Goal: Task Accomplishment & Management: Complete application form

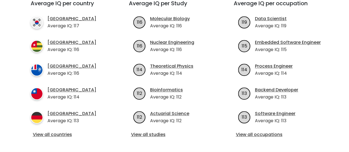
scroll to position [215, 0]
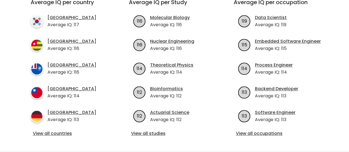
click at [141, 96] on ul "116 Molecular Biology Average IQ: 116 116 114" at bounding box center [175, 68] width 92 height 109
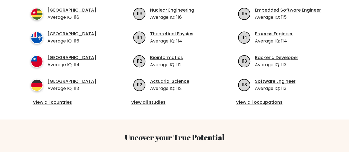
scroll to position [247, 0]
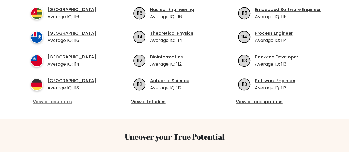
click at [47, 99] on link "View all countries" at bounding box center [70, 102] width 74 height 7
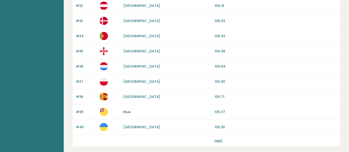
scroll to position [567, 0]
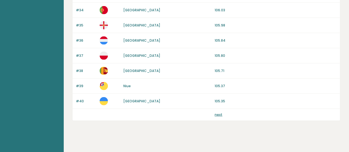
click at [215, 113] on p "next" at bounding box center [219, 114] width 8 height 5
click at [215, 112] on link "next" at bounding box center [219, 114] width 8 height 5
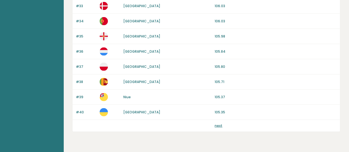
scroll to position [557, 0]
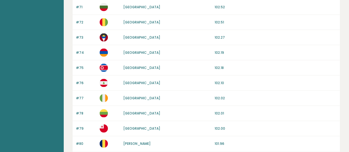
scroll to position [567, 0]
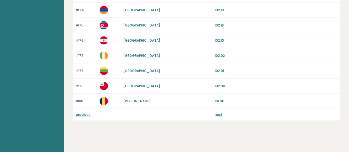
click at [221, 112] on link "next" at bounding box center [219, 114] width 8 height 5
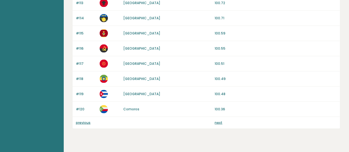
scroll to position [567, 0]
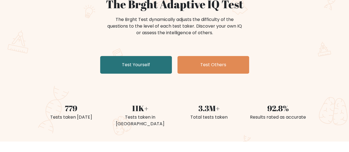
scroll to position [56, 0]
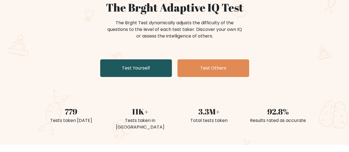
click at [126, 70] on link "Test Yourself" at bounding box center [136, 68] width 72 height 18
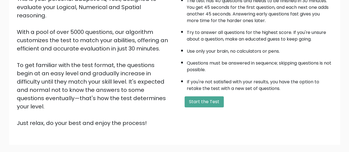
scroll to position [101, 0]
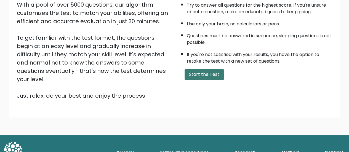
click at [207, 78] on button "Start the Test" at bounding box center [204, 74] width 39 height 11
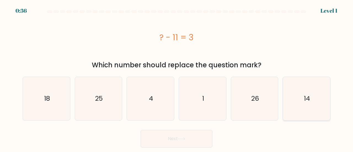
click at [306, 98] on text "14" at bounding box center [307, 98] width 6 height 9
click at [177, 78] on input "f. 14" at bounding box center [177, 76] width 0 height 1
radio input "true"
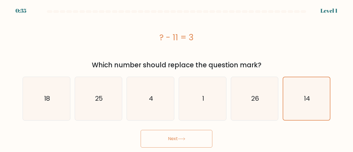
click at [178, 141] on button "Next" at bounding box center [177, 139] width 72 height 18
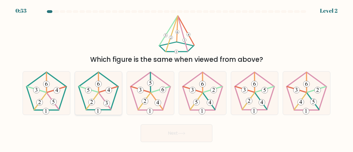
click at [107, 91] on 396 at bounding box center [109, 90] width 6 height 6
click at [177, 78] on input "b." at bounding box center [177, 76] width 0 height 1
radio input "true"
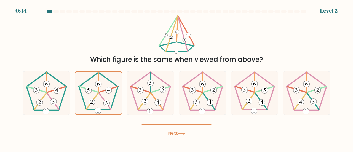
click at [190, 131] on button "Next" at bounding box center [177, 134] width 72 height 18
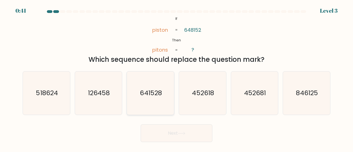
click at [137, 81] on icon "641528" at bounding box center [150, 93] width 43 height 43
click at [177, 78] on input "c. 641528" at bounding box center [177, 76] width 0 height 1
radio input "true"
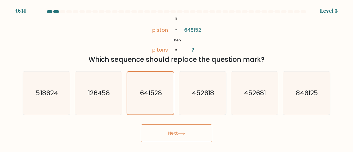
click at [176, 131] on button "Next" at bounding box center [177, 134] width 72 height 18
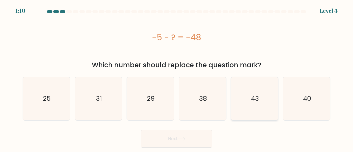
click at [259, 92] on icon "43" at bounding box center [254, 98] width 43 height 43
click at [177, 78] on input "e. 43" at bounding box center [177, 76] width 0 height 1
radio input "true"
click at [183, 138] on icon at bounding box center [181, 139] width 7 height 3
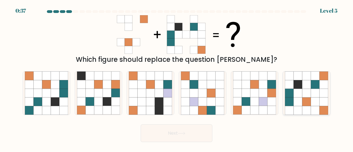
click at [310, 94] on icon at bounding box center [307, 93] width 9 height 9
click at [177, 78] on input "f." at bounding box center [177, 76] width 0 height 1
radio input "true"
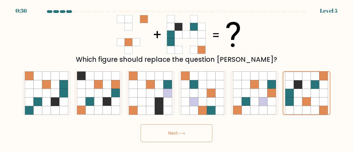
click at [186, 138] on button "Next" at bounding box center [177, 134] width 72 height 18
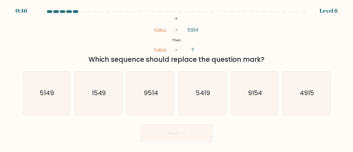
click at [241, 30] on div "@import url('https://fonts.googleapis.com/css?family=Abril+Fatface:400,100,100i…" at bounding box center [176, 39] width 315 height 49
click at [205, 92] on text "5419" at bounding box center [203, 92] width 14 height 9
click at [177, 78] on input "d. 5419" at bounding box center [177, 76] width 0 height 1
radio input "true"
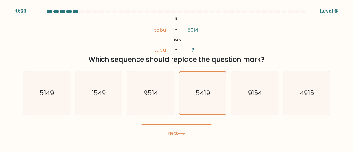
click at [164, 136] on button "Next" at bounding box center [177, 134] width 72 height 18
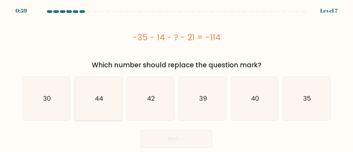
click at [103, 97] on text "44" at bounding box center [99, 98] width 8 height 9
click at [177, 78] on input "b. 44" at bounding box center [177, 76] width 0 height 1
radio input "true"
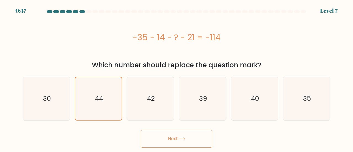
click at [171, 144] on button "Next" at bounding box center [177, 139] width 72 height 18
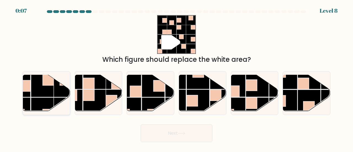
click at [49, 94] on rect at bounding box center [42, 85] width 23 height 23
click at [177, 78] on input "a." at bounding box center [177, 76] width 0 height 1
radio input "true"
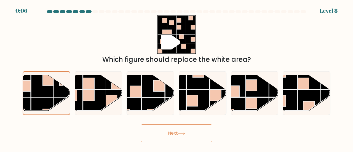
click at [181, 133] on icon at bounding box center [181, 133] width 7 height 3
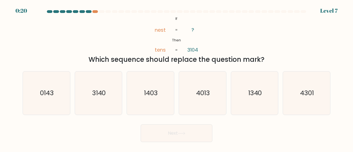
click at [72, 104] on div "a. 0143" at bounding box center [46, 93] width 52 height 44
click at [59, 104] on icon "0143" at bounding box center [46, 93] width 43 height 43
click at [177, 78] on input "a. 0143" at bounding box center [177, 76] width 0 height 1
radio input "true"
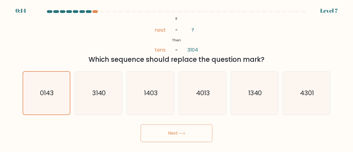
click at [189, 134] on button "Next" at bounding box center [177, 134] width 72 height 18
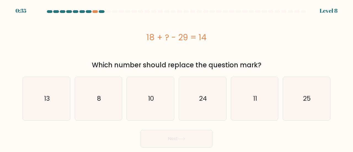
click at [332, 90] on div "f. 25" at bounding box center [307, 99] width 52 height 44
click at [329, 92] on div "25" at bounding box center [307, 99] width 48 height 44
click at [177, 78] on input "f. 25" at bounding box center [177, 76] width 0 height 1
radio input "true"
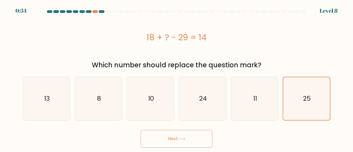
click at [192, 144] on button "Next" at bounding box center [177, 139] width 72 height 18
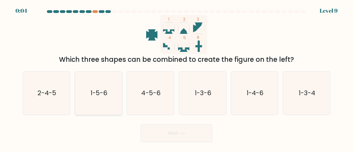
click at [87, 110] on icon "1-5-6" at bounding box center [98, 93] width 43 height 43
click at [177, 78] on input "b. 1-5-6" at bounding box center [177, 76] width 0 height 1
radio input "true"
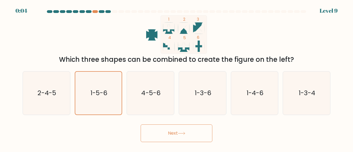
click at [176, 131] on button "Next" at bounding box center [177, 134] width 72 height 18
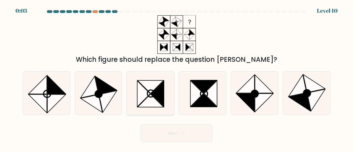
click at [159, 92] on icon at bounding box center [157, 94] width 13 height 26
click at [177, 78] on input "c." at bounding box center [177, 76] width 0 height 1
radio input "true"
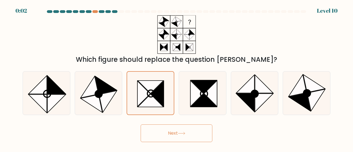
drag, startPoint x: 192, startPoint y: 134, endPoint x: 64, endPoint y: 119, distance: 128.8
click at [64, 119] on form at bounding box center [176, 76] width 353 height 132
click at [91, 95] on icon at bounding box center [90, 87] width 18 height 22
click at [177, 78] on input "b." at bounding box center [177, 76] width 0 height 1
radio input "true"
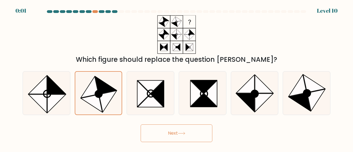
click at [181, 137] on button "Next" at bounding box center [177, 134] width 72 height 18
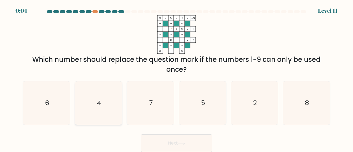
click at [101, 99] on icon "4" at bounding box center [98, 102] width 43 height 43
click at [177, 78] on input "b. 4" at bounding box center [177, 76] width 0 height 1
radio input "true"
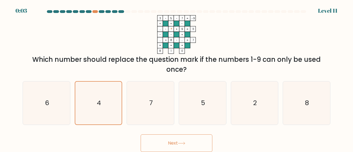
click at [173, 147] on button "Next" at bounding box center [177, 143] width 72 height 18
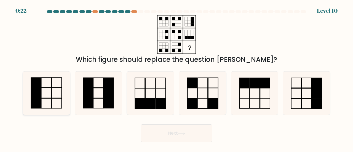
click at [50, 93] on icon at bounding box center [46, 93] width 43 height 43
click at [177, 78] on input "a." at bounding box center [177, 76] width 0 height 1
radio input "true"
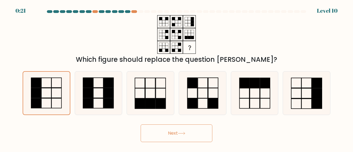
click at [161, 133] on button "Next" at bounding box center [177, 134] width 72 height 18
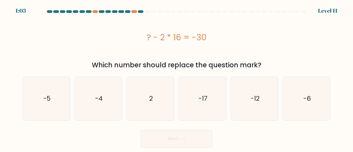
click at [175, 69] on div "Which number should replace the question mark?" at bounding box center [177, 65] width 302 height 10
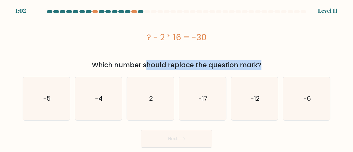
click at [175, 69] on div "Which number should replace the question mark?" at bounding box center [177, 65] width 302 height 10
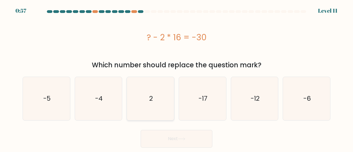
click at [142, 100] on icon "2" at bounding box center [150, 98] width 43 height 43
click at [177, 78] on input "c. 2" at bounding box center [177, 76] width 0 height 1
radio input "true"
click at [182, 136] on button "Next" at bounding box center [177, 139] width 72 height 18
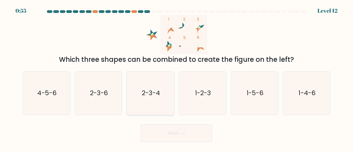
click at [138, 85] on icon "2-3-4" at bounding box center [150, 93] width 43 height 43
click at [177, 78] on input "c. 2-3-4" at bounding box center [177, 76] width 0 height 1
radio input "true"
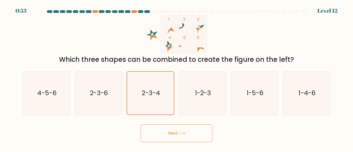
click at [184, 133] on icon at bounding box center [181, 133] width 7 height 3
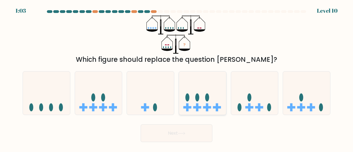
click at [200, 99] on icon at bounding box center [202, 93] width 47 height 39
click at [177, 78] on input "d." at bounding box center [177, 76] width 0 height 1
radio input "true"
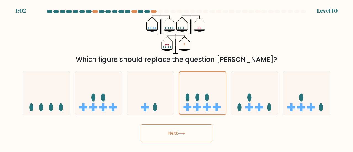
click at [184, 136] on button "Next" at bounding box center [177, 134] width 72 height 18
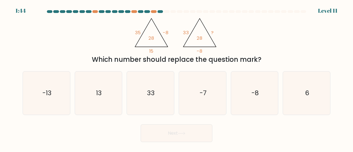
click at [190, 49] on icon "@import url('https://fonts.googleapis.com/css?family=Abril+Fatface:400,100,100i…" at bounding box center [176, 34] width 89 height 39
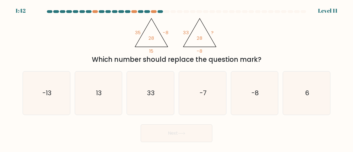
click at [166, 61] on div "Which number should replace the question mark?" at bounding box center [177, 60] width 302 height 10
drag, startPoint x: 156, startPoint y: 49, endPoint x: 142, endPoint y: 49, distance: 13.8
click at [142, 49] on icon "@import url('https://fonts.googleapis.com/css?family=Abril+Fatface:400,100,100i…" at bounding box center [176, 34] width 89 height 39
click at [182, 55] on div "Which number should replace the question mark?" at bounding box center [177, 60] width 302 height 10
drag, startPoint x: 159, startPoint y: 51, endPoint x: 144, endPoint y: 49, distance: 15.7
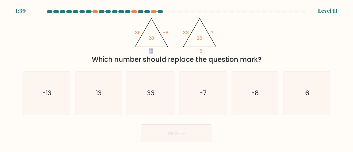
click at [144, 49] on icon "@import url('https://fonts.googleapis.com/css?family=Abril+Fatface:400,100,100i…" at bounding box center [176, 34] width 89 height 39
drag, startPoint x: 140, startPoint y: 32, endPoint x: 133, endPoint y: 32, distance: 7.5
click at [133, 32] on icon "@import url('https://fonts.googleapis.com/css?family=Abril+Fatface:400,100,100i…" at bounding box center [176, 34] width 89 height 39
click at [254, 16] on div "@import url('https://fonts.googleapis.com/css?family=Abril+Fatface:400,100,100i…" at bounding box center [176, 39] width 315 height 49
click at [104, 99] on icon "13" at bounding box center [98, 93] width 43 height 43
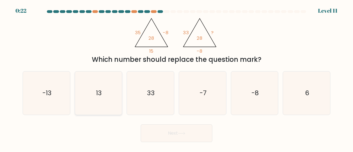
click at [177, 78] on input "b. 13" at bounding box center [177, 76] width 0 height 1
radio input "true"
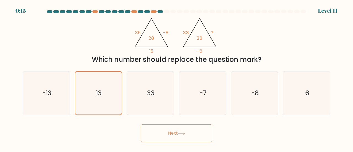
drag, startPoint x: 192, startPoint y: 137, endPoint x: 179, endPoint y: 135, distance: 13.1
click at [179, 135] on button "Next" at bounding box center [177, 134] width 72 height 18
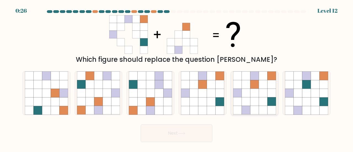
click at [260, 110] on icon at bounding box center [263, 110] width 9 height 9
click at [177, 78] on input "e." at bounding box center [177, 76] width 0 height 1
radio input "true"
click at [186, 134] on icon at bounding box center [181, 133] width 7 height 3
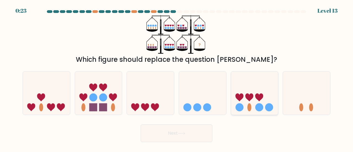
click at [274, 96] on icon at bounding box center [254, 93] width 47 height 39
click at [177, 78] on input "e." at bounding box center [177, 76] width 0 height 1
radio input "true"
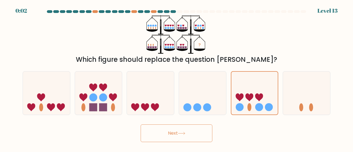
click at [188, 135] on button "Next" at bounding box center [177, 134] width 72 height 18
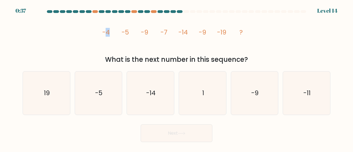
drag, startPoint x: 106, startPoint y: 34, endPoint x: 119, endPoint y: 33, distance: 13.0
click at [119, 33] on icon "image/svg+xml -4 -5 -9 -7 -14 -9 -19 ?" at bounding box center [176, 34] width 155 height 39
click at [142, 40] on icon "image/svg+xml -4 -5 -9 -7 -14 -9 -19 ?" at bounding box center [176, 34] width 155 height 39
click at [316, 92] on icon "-11" at bounding box center [306, 93] width 43 height 43
click at [177, 78] on input "f. -11" at bounding box center [177, 76] width 0 height 1
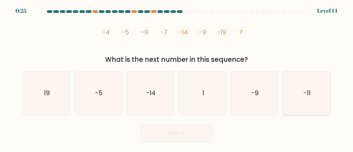
radio input "true"
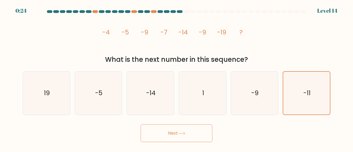
click at [182, 137] on button "Next" at bounding box center [177, 134] width 72 height 18
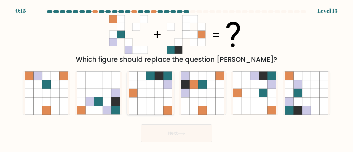
click at [156, 108] on icon at bounding box center [159, 110] width 9 height 9
click at [177, 78] on input "c." at bounding box center [177, 76] width 0 height 1
radio input "true"
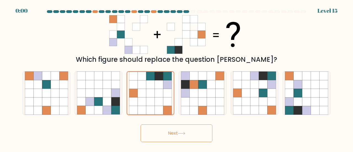
click at [160, 109] on icon at bounding box center [159, 110] width 9 height 9
click at [177, 78] on input "c." at bounding box center [177, 76] width 0 height 1
click at [160, 109] on icon at bounding box center [159, 110] width 9 height 9
click at [177, 78] on input "c." at bounding box center [177, 76] width 0 height 1
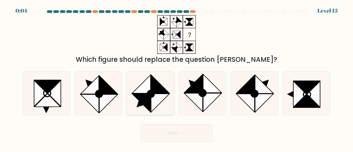
click at [143, 97] on icon at bounding box center [142, 103] width 18 height 18
click at [177, 78] on input "c." at bounding box center [177, 76] width 0 height 1
radio input "true"
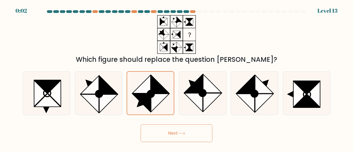
click at [171, 137] on button "Next" at bounding box center [177, 134] width 72 height 18
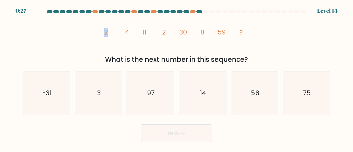
drag, startPoint x: 103, startPoint y: 36, endPoint x: 110, endPoint y: 35, distance: 7.8
click at [110, 35] on icon "image/svg+xml 2 -4 11 2 30 8 59 ?" at bounding box center [176, 34] width 155 height 39
drag, startPoint x: 130, startPoint y: 31, endPoint x: 124, endPoint y: 31, distance: 6.4
click at [124, 31] on icon "image/svg+xml 2 -4 11 2 30 8 59 ?" at bounding box center [176, 34] width 155 height 39
drag, startPoint x: 168, startPoint y: 31, endPoint x: 163, endPoint y: 31, distance: 5.3
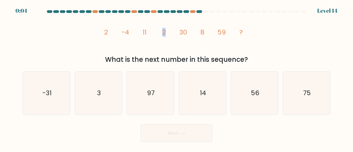
click at [163, 31] on icon "image/svg+xml 2 -4 11 2 30 8 59 ?" at bounding box center [176, 34] width 155 height 39
drag, startPoint x: 204, startPoint y: 31, endPoint x: 200, endPoint y: 31, distance: 4.2
click at [200, 31] on icon "image/svg+xml 2 -4 11 2 30 8 59 ?" at bounding box center [176, 34] width 155 height 39
click at [194, 91] on icon "14" at bounding box center [202, 93] width 43 height 43
click at [177, 78] on input "d. 14" at bounding box center [177, 76] width 0 height 1
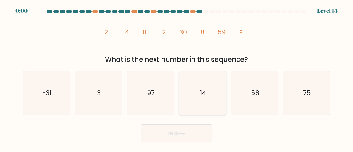
radio input "true"
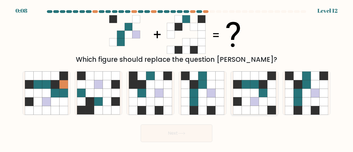
click at [252, 96] on icon at bounding box center [254, 93] width 9 height 9
click at [177, 78] on input "e." at bounding box center [177, 76] width 0 height 1
radio input "true"
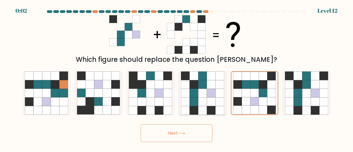
click at [213, 95] on icon at bounding box center [211, 93] width 9 height 9
click at [177, 78] on input "d." at bounding box center [177, 76] width 0 height 1
radio input "true"
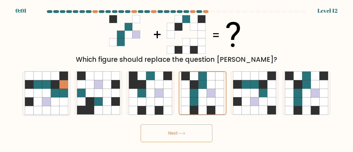
click at [60, 96] on icon at bounding box center [63, 93] width 9 height 9
click at [177, 78] on input "a." at bounding box center [177, 76] width 0 height 1
radio input "true"
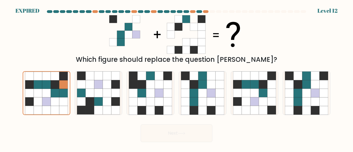
click at [181, 137] on div "Next" at bounding box center [176, 132] width 315 height 20
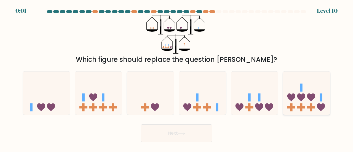
click at [313, 92] on icon at bounding box center [306, 93] width 47 height 39
click at [177, 78] on input "f." at bounding box center [177, 76] width 0 height 1
radio input "true"
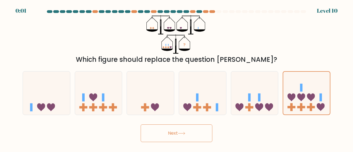
click at [175, 129] on button "Next" at bounding box center [177, 134] width 72 height 18
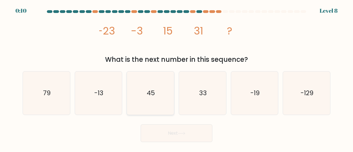
click at [154, 83] on icon "45" at bounding box center [150, 93] width 43 height 43
click at [177, 78] on input "c. 45" at bounding box center [177, 76] width 0 height 1
radio input "true"
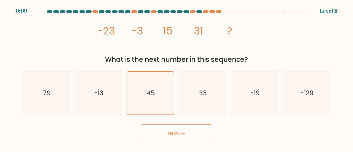
click at [180, 130] on button "Next" at bounding box center [177, 134] width 72 height 18
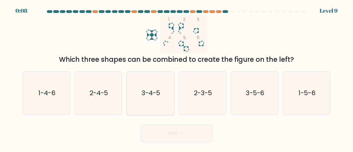
click at [161, 114] on icon "3-4-5" at bounding box center [150, 93] width 43 height 43
click at [177, 78] on input "c. 3-4-5" at bounding box center [177, 76] width 0 height 1
radio input "true"
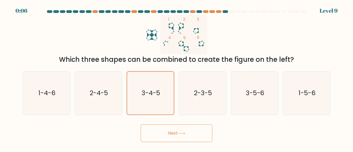
click at [179, 132] on button "Next" at bounding box center [177, 134] width 72 height 18
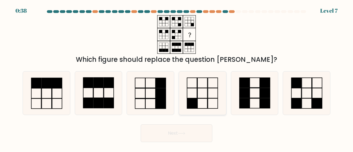
click at [203, 100] on icon at bounding box center [202, 93] width 43 height 43
click at [177, 78] on input "d." at bounding box center [177, 76] width 0 height 1
radio input "true"
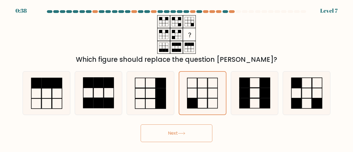
click at [181, 134] on icon at bounding box center [181, 133] width 7 height 3
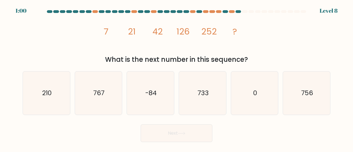
click at [0, 64] on form at bounding box center [176, 76] width 353 height 132
click at [0, 54] on form at bounding box center [176, 76] width 353 height 132
click at [0, 49] on form at bounding box center [176, 76] width 353 height 132
click at [0, 63] on form at bounding box center [176, 76] width 353 height 132
click at [321, 102] on icon "756" at bounding box center [306, 93] width 43 height 43
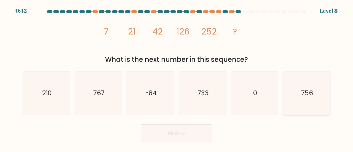
click at [177, 78] on input "f. 756" at bounding box center [177, 76] width 0 height 1
radio input "true"
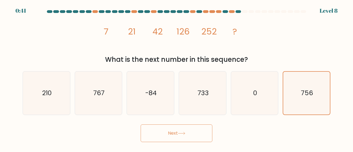
click at [179, 132] on button "Next" at bounding box center [177, 134] width 72 height 18
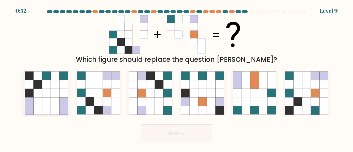
click at [58, 106] on icon at bounding box center [55, 101] width 9 height 9
click at [177, 78] on input "a." at bounding box center [177, 76] width 0 height 1
radio input "true"
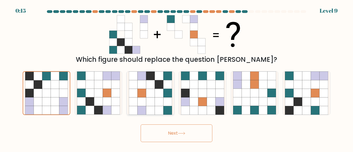
click at [148, 94] on icon at bounding box center [150, 93] width 9 height 9
click at [177, 78] on input "c." at bounding box center [177, 76] width 0 height 1
radio input "true"
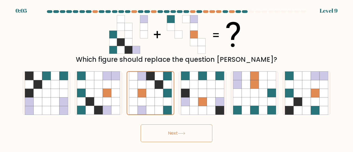
click at [179, 141] on button "Next" at bounding box center [177, 134] width 72 height 18
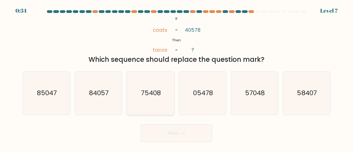
click at [151, 99] on icon "75408" at bounding box center [150, 93] width 43 height 43
click at [177, 78] on input "c. 75408" at bounding box center [177, 76] width 0 height 1
radio input "true"
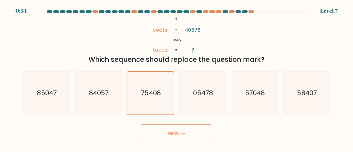
click at [181, 131] on button "Next" at bounding box center [177, 134] width 72 height 18
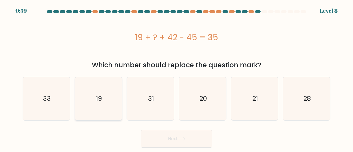
click at [77, 94] on icon "19" at bounding box center [98, 98] width 43 height 43
click at [177, 78] on input "b. 19" at bounding box center [177, 76] width 0 height 1
radio input "true"
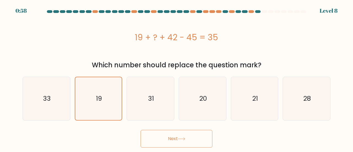
click at [181, 136] on button "Next" at bounding box center [177, 139] width 72 height 18
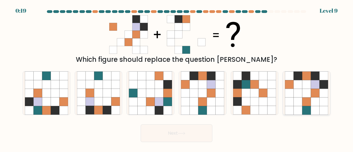
click at [304, 91] on icon at bounding box center [307, 93] width 9 height 9
click at [177, 78] on input "f." at bounding box center [177, 76] width 0 height 1
radio input "true"
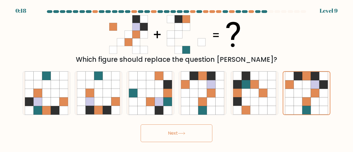
click at [182, 135] on icon at bounding box center [181, 133] width 7 height 3
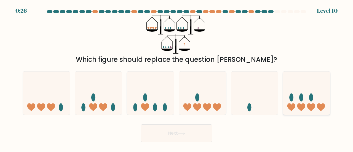
click at [309, 88] on icon at bounding box center [306, 93] width 47 height 39
click at [177, 78] on input "f." at bounding box center [177, 76] width 0 height 1
radio input "true"
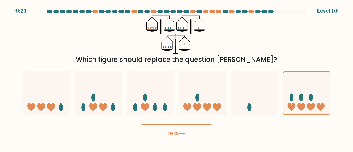
click at [179, 139] on button "Next" at bounding box center [177, 134] width 72 height 18
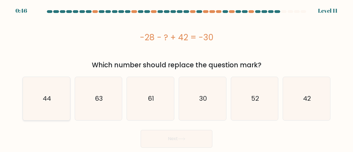
click at [42, 104] on icon "44" at bounding box center [46, 98] width 43 height 43
click at [177, 78] on input "a. 44" at bounding box center [177, 76] width 0 height 1
radio input "true"
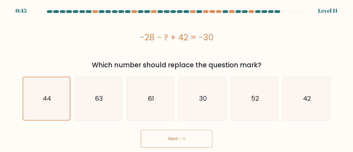
click at [189, 146] on button "Next" at bounding box center [177, 139] width 72 height 18
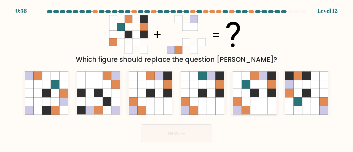
click at [258, 100] on icon at bounding box center [254, 101] width 9 height 9
click at [177, 78] on input "e." at bounding box center [177, 76] width 0 height 1
radio input "true"
click at [204, 136] on button "Next" at bounding box center [177, 134] width 72 height 18
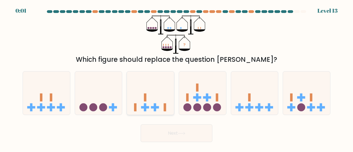
click at [138, 97] on icon at bounding box center [150, 93] width 47 height 39
click at [177, 78] on input "c." at bounding box center [177, 76] width 0 height 1
radio input "true"
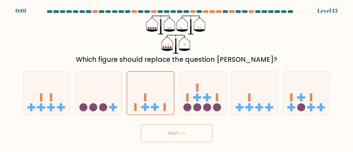
click at [187, 143] on body "0:01 Level 13" at bounding box center [176, 76] width 353 height 152
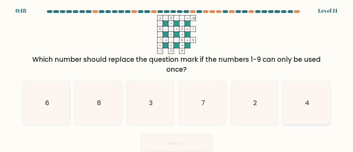
click at [306, 112] on icon "4" at bounding box center [306, 102] width 43 height 43
click at [177, 78] on input "f. 4" at bounding box center [177, 76] width 0 height 1
radio input "true"
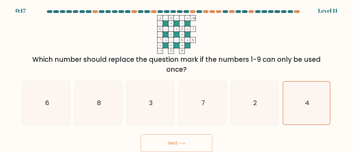
click at [183, 148] on button "Next" at bounding box center [177, 143] width 72 height 18
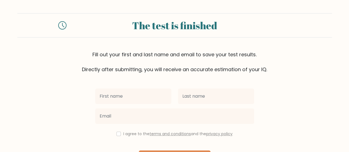
click at [112, 96] on input "text" at bounding box center [133, 96] width 76 height 15
type input "[PERSON_NAME]"
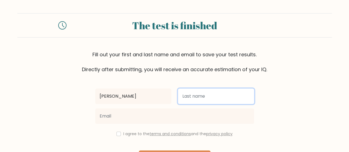
click at [201, 100] on input "text" at bounding box center [216, 96] width 76 height 15
type input "Jardali"
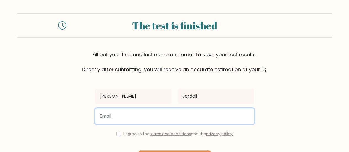
click at [174, 118] on input "email" at bounding box center [174, 116] width 159 height 15
type input "[PERSON_NAME][EMAIL_ADDRESS][PERSON_NAME][DOMAIN_NAME]"
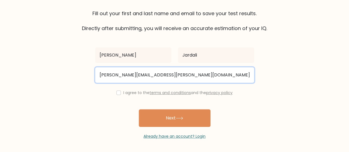
scroll to position [41, 0]
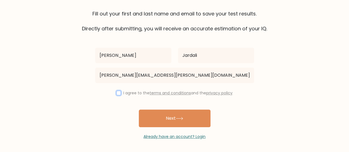
click at [117, 92] on input "checkbox" at bounding box center [119, 93] width 4 height 4
checkbox input "true"
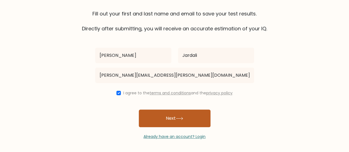
click at [164, 125] on button "Next" at bounding box center [175, 119] width 72 height 18
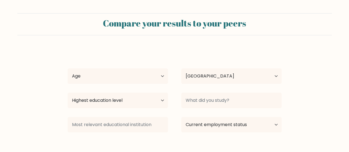
select select "LB"
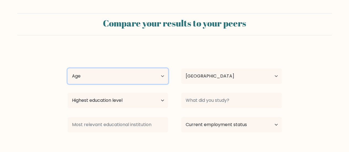
click at [135, 84] on select "Age Under [DEMOGRAPHIC_DATA] [DEMOGRAPHIC_DATA] [DEMOGRAPHIC_DATA] [DEMOGRAPHIC…" at bounding box center [118, 75] width 101 height 15
select select "18_24"
click at [68, 68] on select "Age Under [DEMOGRAPHIC_DATA] [DEMOGRAPHIC_DATA] [DEMOGRAPHIC_DATA] [DEMOGRAPHIC…" at bounding box center [118, 75] width 101 height 15
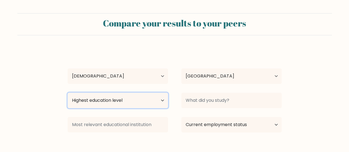
click at [119, 102] on select "Highest education level No schooling Primary Lower Secondary Upper Secondary Oc…" at bounding box center [118, 100] width 101 height 15
select select "bachelors_degree"
click at [68, 93] on select "Highest education level No schooling Primary Lower Secondary Upper Secondary Oc…" at bounding box center [118, 100] width 101 height 15
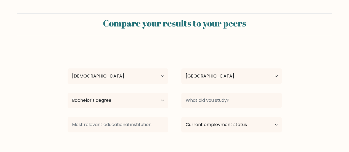
click at [202, 92] on div at bounding box center [232, 101] width 114 height 20
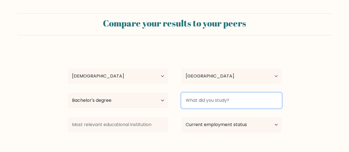
click at [204, 97] on input at bounding box center [231, 100] width 101 height 15
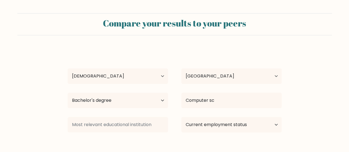
click at [221, 120] on div "Adam Jardali Age Under 18 years old 18-24 years old 25-34 years old 35-44 years…" at bounding box center [174, 109] width 221 height 121
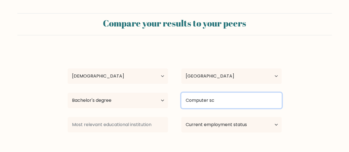
click at [211, 105] on input "Computer sc" at bounding box center [231, 100] width 101 height 15
click at [227, 101] on input "Computer sc" at bounding box center [231, 100] width 101 height 15
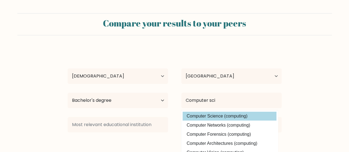
click at [232, 116] on option "Computer Science (computing)" at bounding box center [230, 116] width 94 height 9
type input "Computer Science"
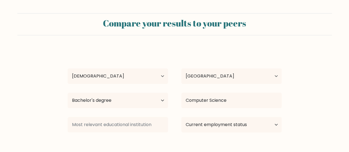
scroll to position [57, 0]
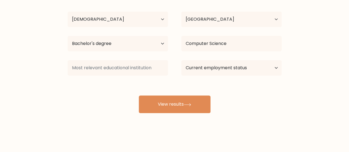
click at [142, 121] on div "Compare your results to your peers Adam Jardali Age Under 18 years old 18-24 ye…" at bounding box center [174, 47] width 349 height 209
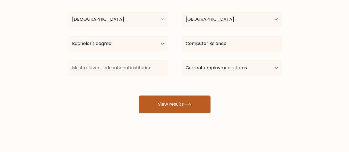
click at [174, 102] on button "View results" at bounding box center [175, 105] width 72 height 18
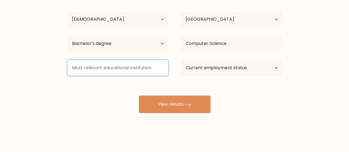
click at [125, 70] on input at bounding box center [118, 67] width 101 height 15
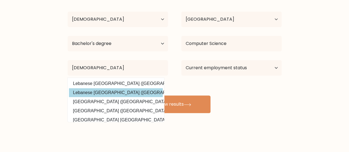
click at [138, 91] on option "Lebanese American University (Lebanon)" at bounding box center [116, 92] width 94 height 9
type input "Lebanese American University"
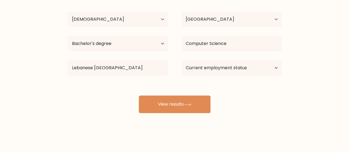
click at [236, 54] on div "Adam Jardali Age Under 18 years old 18-24 years old 25-34 years old 35-44 years…" at bounding box center [174, 52] width 221 height 121
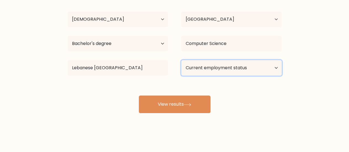
click at [234, 72] on select "Current employment status Employed Student Retired Other / prefer not to answer" at bounding box center [231, 67] width 101 height 15
select select "employed"
click at [181, 60] on select "Current employment status Employed Student Retired Other / prefer not to answer" at bounding box center [231, 67] width 101 height 15
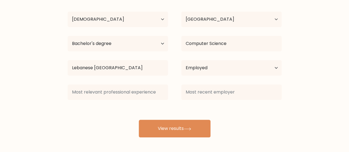
click at [175, 112] on div "Adam Jardali Age Under 18 years old 18-24 years old 25-34 years old 35-44 years…" at bounding box center [174, 65] width 221 height 146
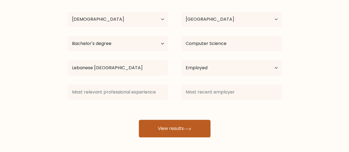
click at [175, 135] on button "View results" at bounding box center [175, 129] width 72 height 18
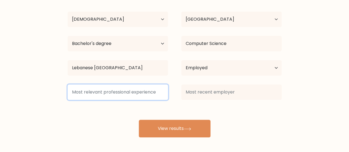
click at [141, 95] on input at bounding box center [118, 91] width 101 height 15
type input "2"
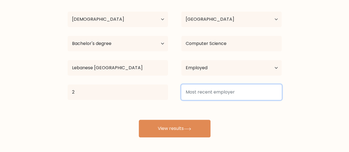
click at [213, 95] on input at bounding box center [231, 91] width 101 height 15
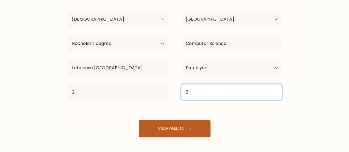
type input "2"
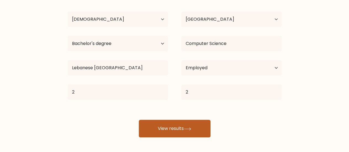
click at [191, 128] on icon at bounding box center [187, 129] width 7 height 2
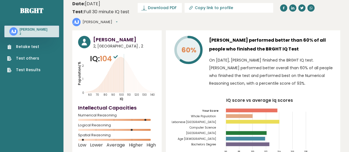
scroll to position [4, 0]
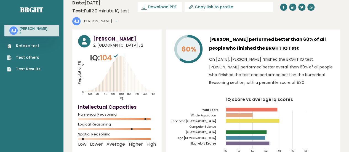
click at [97, 133] on div "Spatial Reasoning" at bounding box center [117, 137] width 78 height 9
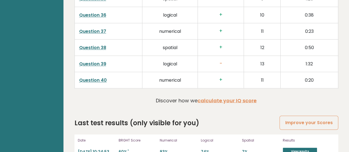
scroll to position [1476, 0]
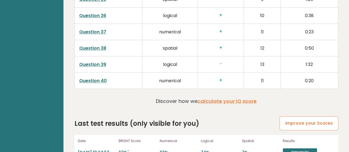
click at [316, 116] on link "Improve your Scores" at bounding box center [309, 123] width 59 height 14
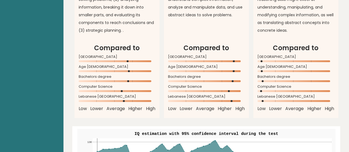
scroll to position [581, 0]
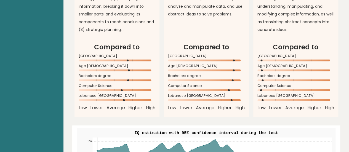
click at [273, 85] on span "Computer Science" at bounding box center [296, 86] width 77 height 2
click at [286, 95] on div "Lebanese American University" at bounding box center [296, 99] width 77 height 9
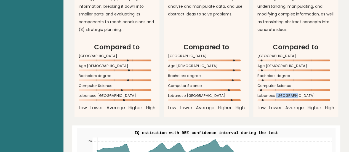
click at [286, 95] on div "Lebanese American University" at bounding box center [296, 99] width 77 height 9
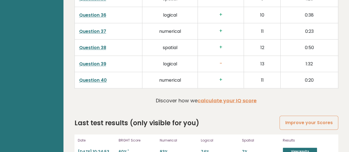
scroll to position [1477, 0]
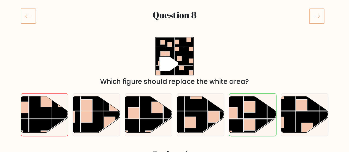
scroll to position [72, 0]
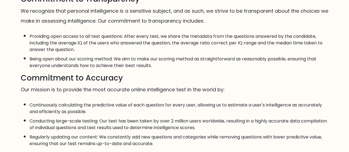
scroll to position [224, 0]
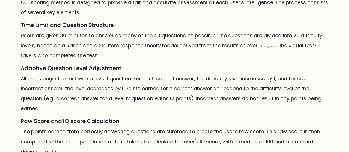
scroll to position [417, 0]
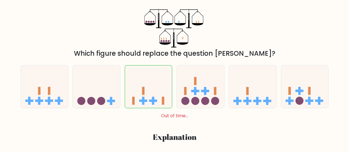
scroll to position [97, 0]
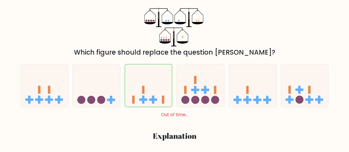
click at [146, 55] on div "Which figure should replace the question mark?" at bounding box center [175, 52] width 302 height 10
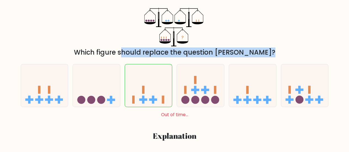
click at [146, 55] on div "Which figure should replace the question mark?" at bounding box center [175, 52] width 302 height 10
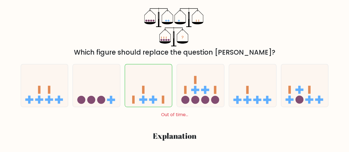
click at [163, 60] on div "a. b. c." at bounding box center [174, 89] width 313 height 59
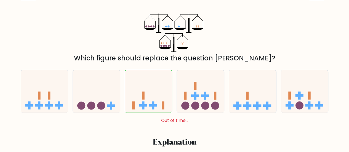
scroll to position [94, 0]
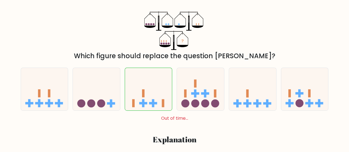
click at [144, 48] on div "? Which figure should replace the question mark?" at bounding box center [174, 35] width 315 height 49
click at [120, 57] on div "Which figure should replace the question mark?" at bounding box center [175, 56] width 302 height 10
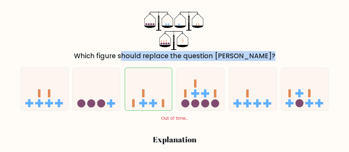
click at [120, 57] on div "Which figure should replace the question mark?" at bounding box center [175, 56] width 302 height 10
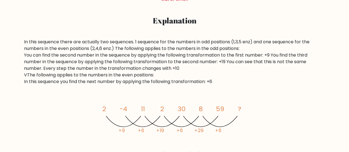
scroll to position [214, 0]
